Goal: Find contact information: Find contact information

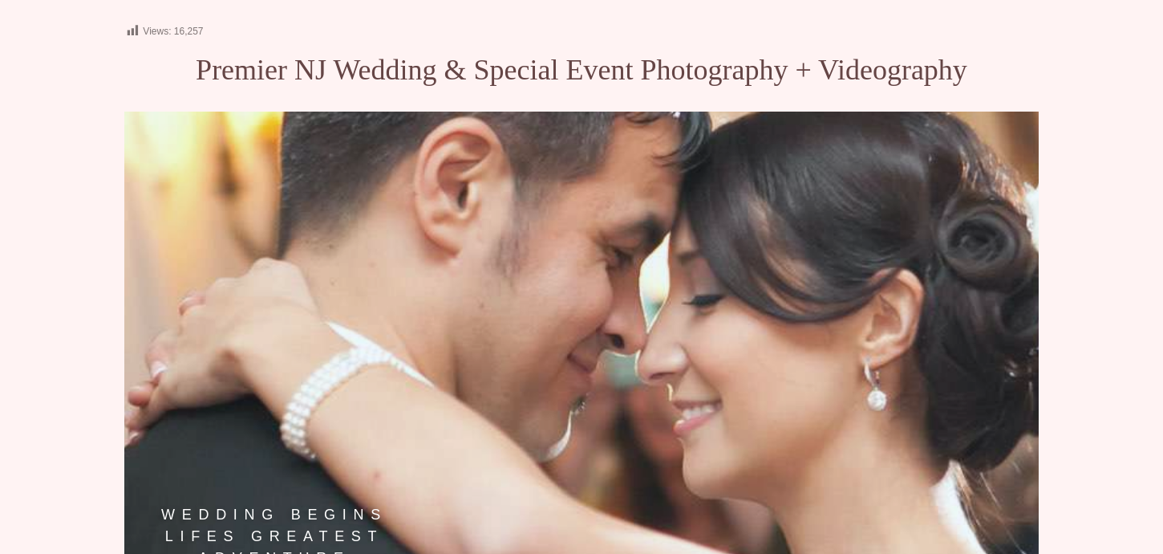
scroll to position [99, 0]
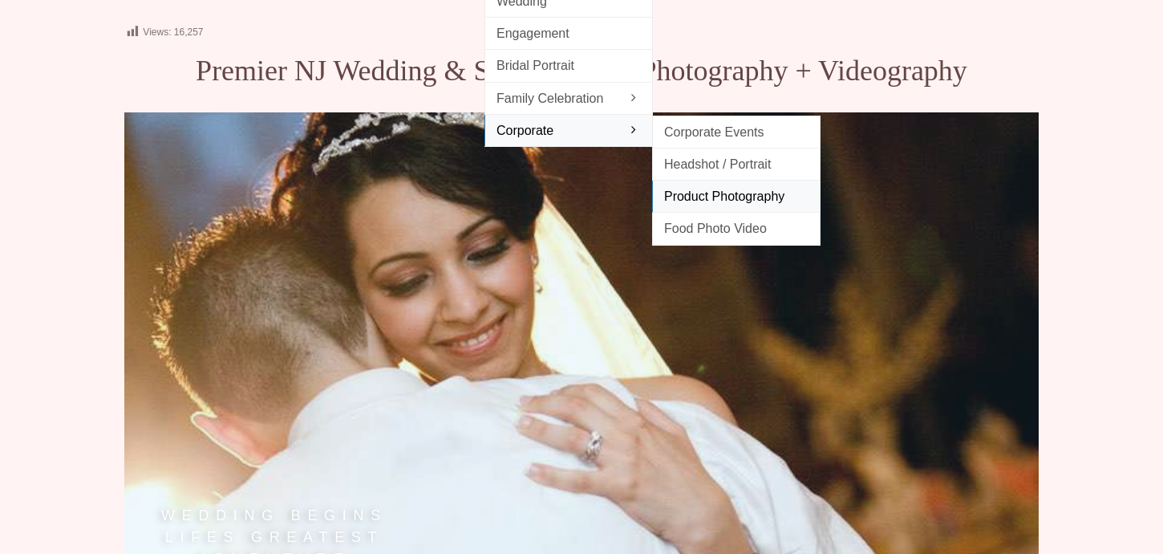
click at [720, 207] on span "Product Photography" at bounding box center [736, 196] width 144 height 22
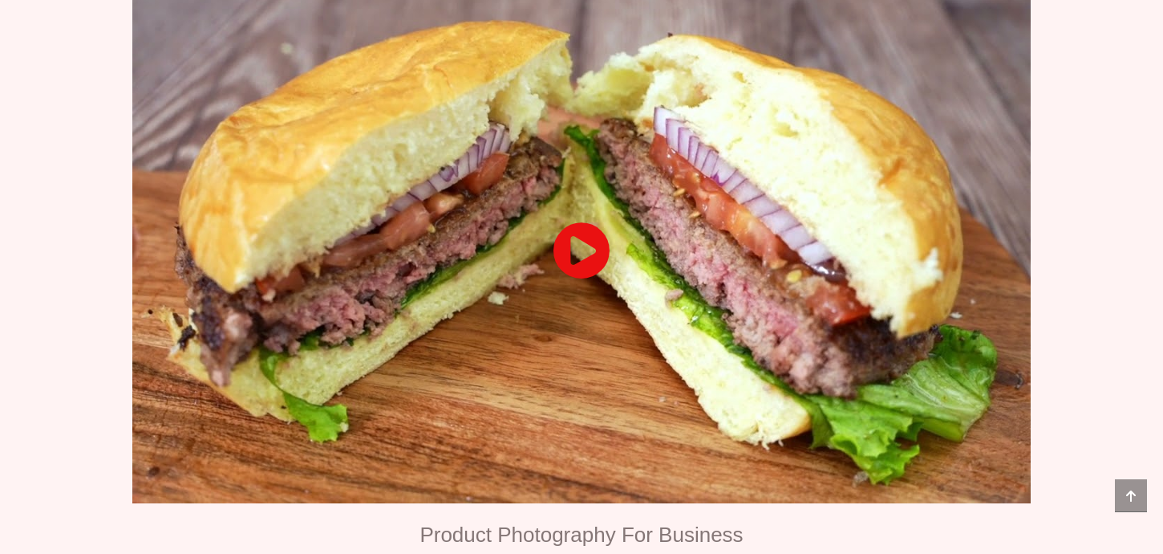
scroll to position [485, 0]
click at [587, 291] on div at bounding box center [581, 250] width 898 height 505
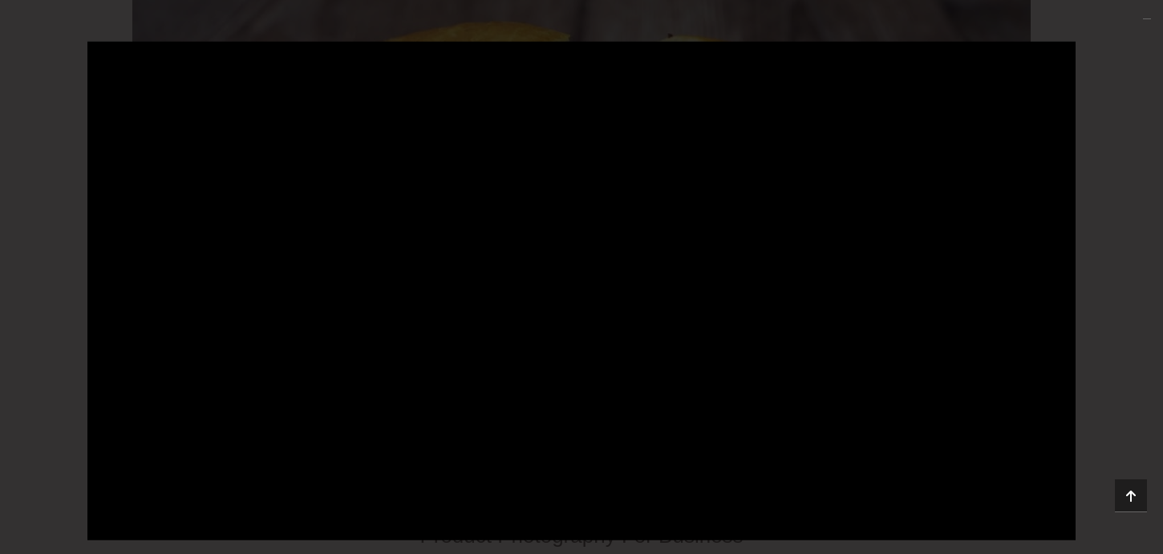
click at [1099, 132] on div at bounding box center [581, 277] width 1163 height 471
click at [1114, 50] on div at bounding box center [581, 277] width 1163 height 471
click at [52, 282] on div at bounding box center [581, 277] width 1163 height 471
click at [1148, 481] on div at bounding box center [581, 277] width 1163 height 471
click at [1125, 501] on icon at bounding box center [1131, 496] width 32 height 32
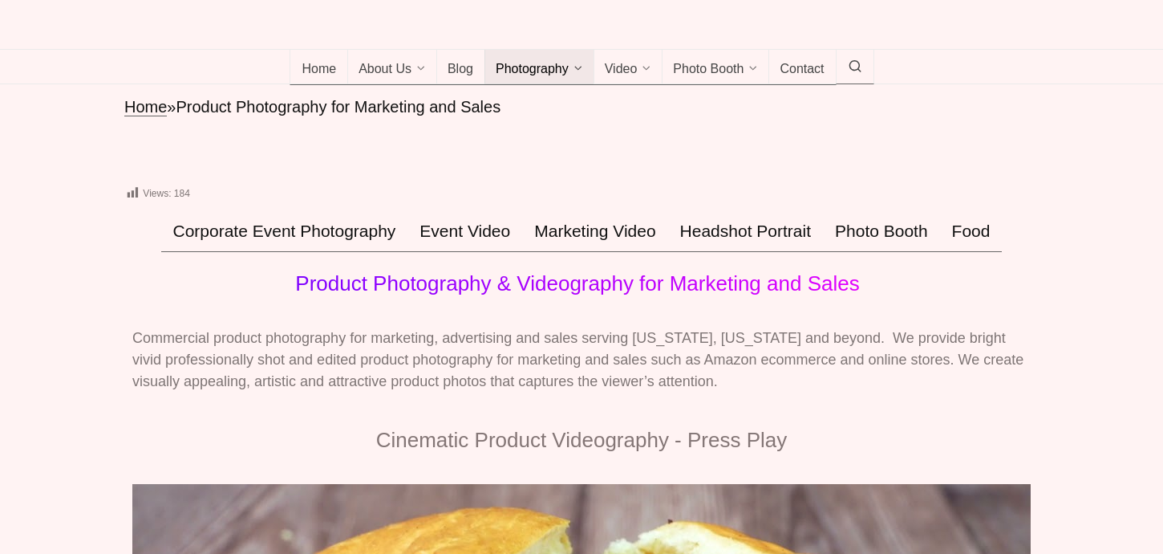
scroll to position [0, 0]
click at [798, 85] on link "Contact" at bounding box center [801, 67] width 67 height 35
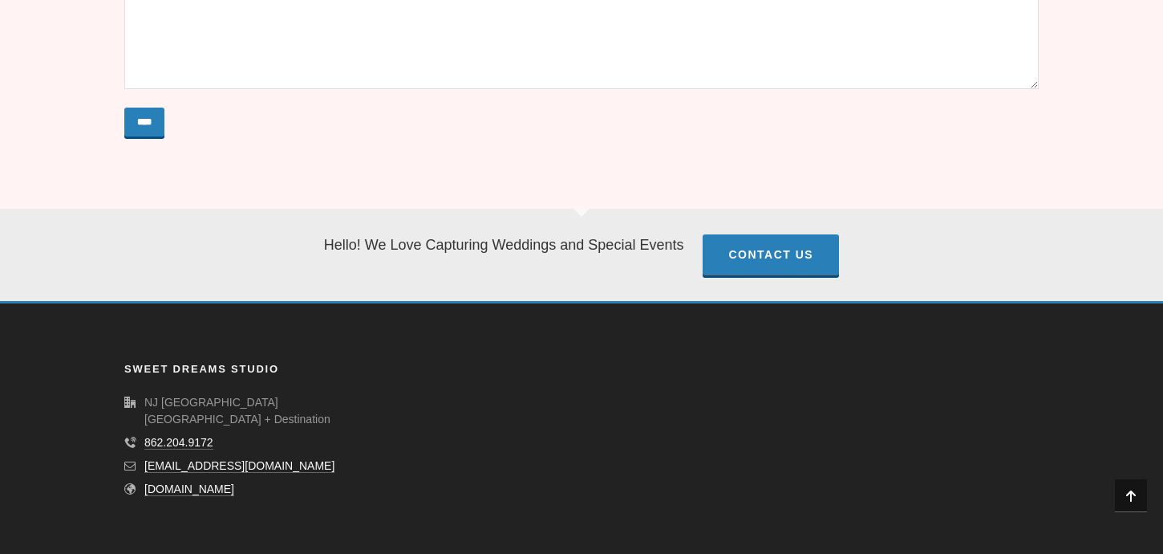
scroll to position [1334, 0]
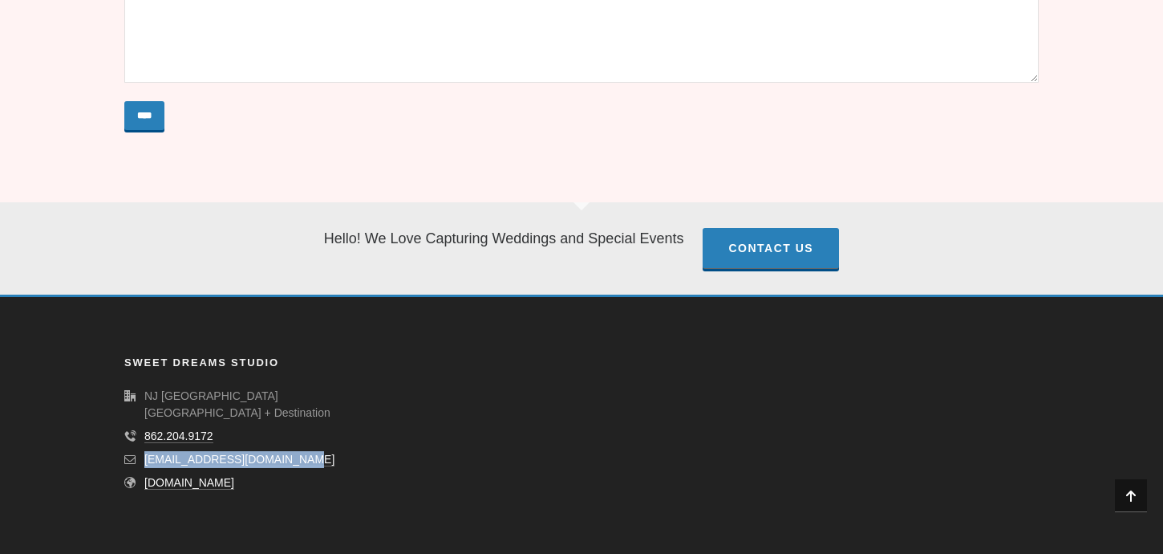
drag, startPoint x: 305, startPoint y: 460, endPoint x: 142, endPoint y: 467, distance: 163.0
click at [142, 467] on li "[EMAIL_ADDRESS][DOMAIN_NAME]" at bounding box center [260, 459] width 273 height 17
copy link "[EMAIL_ADDRESS][DOMAIN_NAME]"
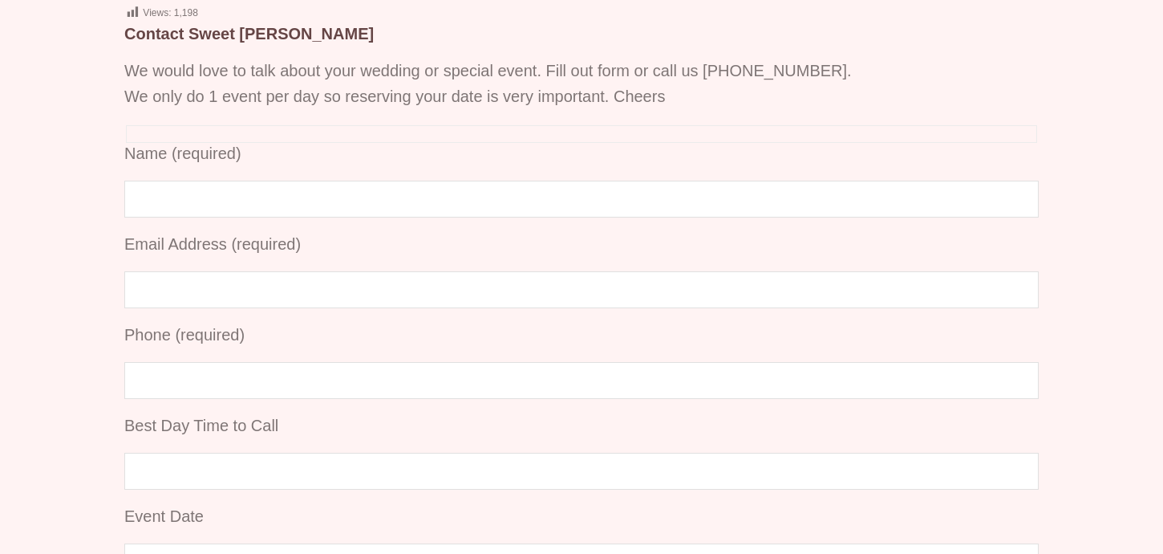
scroll to position [0, 0]
